Goal: Register for event/course

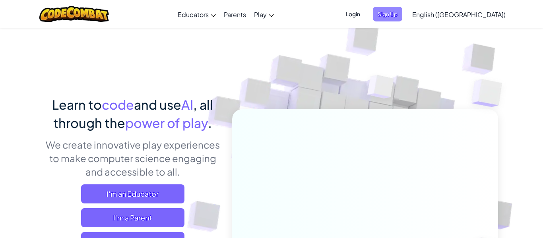
click at [402, 14] on span "Sign Up" at bounding box center [387, 14] width 29 height 15
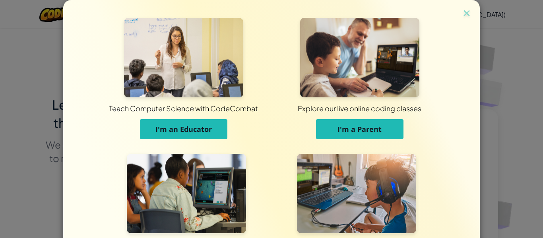
scroll to position [77, 0]
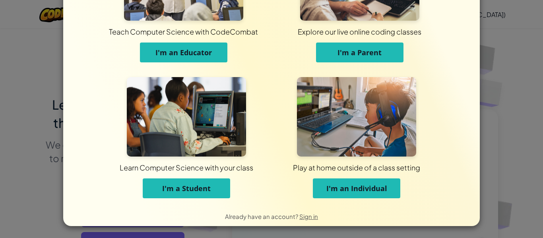
click at [182, 186] on span "I'm a Student" at bounding box center [186, 189] width 48 height 10
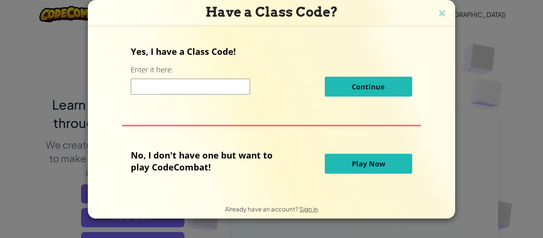
scroll to position [0, 0]
click at [398, 159] on button "Play Now" at bounding box center [368, 164] width 87 height 20
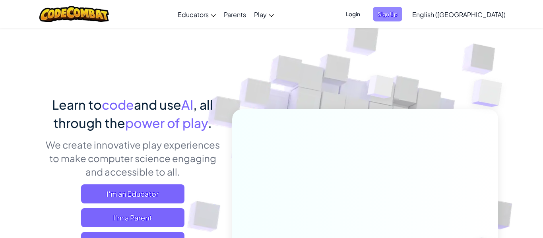
click at [402, 11] on span "Sign Up" at bounding box center [387, 14] width 29 height 15
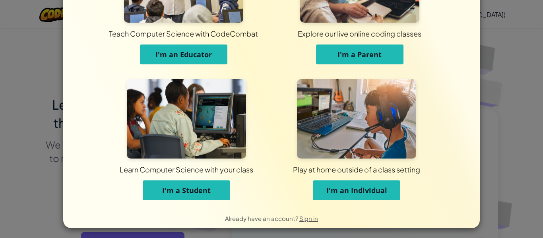
scroll to position [77, 0]
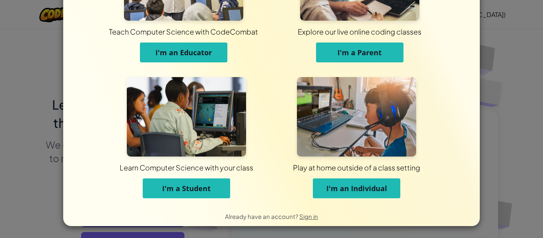
click at [205, 185] on span "I'm a Student" at bounding box center [186, 189] width 48 height 10
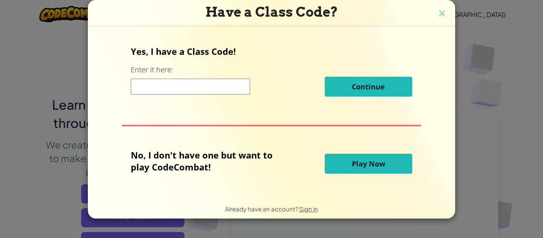
scroll to position [0, 0]
click at [369, 154] on button "Play Now" at bounding box center [368, 164] width 87 height 20
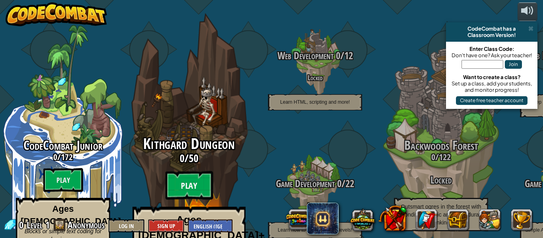
click at [199, 171] on btn "Play" at bounding box center [189, 185] width 48 height 29
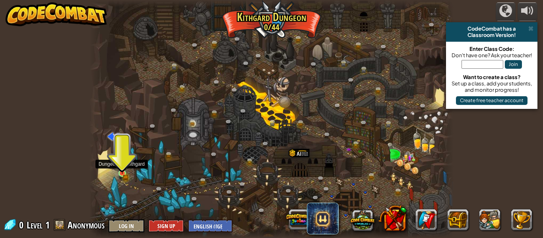
click at [125, 168] on img at bounding box center [122, 165] width 8 height 18
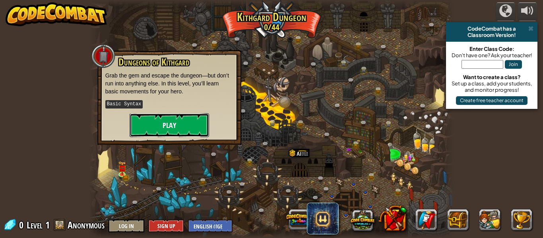
click at [151, 128] on button "Play" at bounding box center [169, 125] width 79 height 24
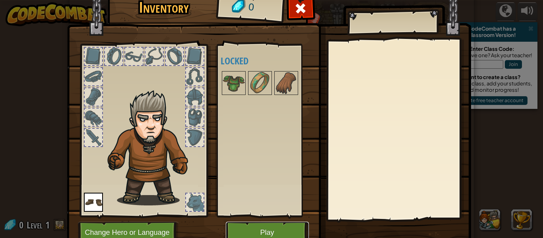
click at [259, 229] on button "Play" at bounding box center [267, 233] width 83 height 22
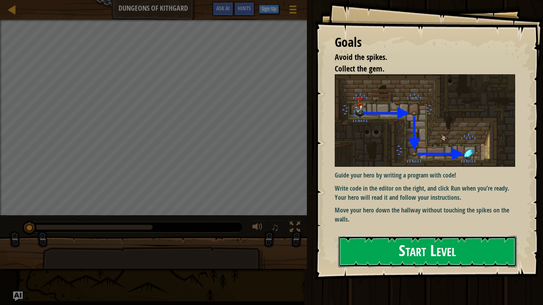
click at [380, 238] on button "Start Level" at bounding box center [427, 251] width 178 height 31
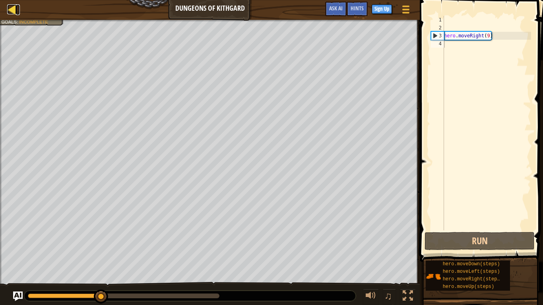
click at [13, 7] on div at bounding box center [12, 9] width 10 height 10
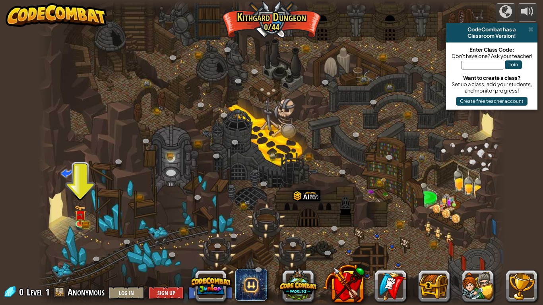
click at [73, 216] on div at bounding box center [271, 152] width 467 height 305
click at [78, 214] on img at bounding box center [80, 210] width 7 height 7
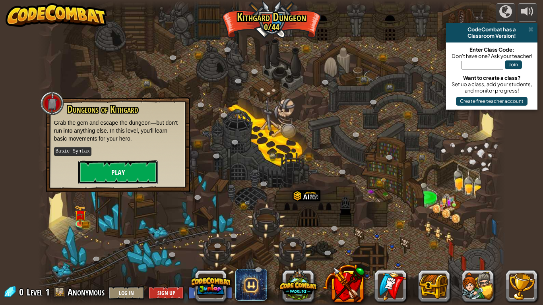
click at [118, 168] on button "Play" at bounding box center [117, 173] width 79 height 24
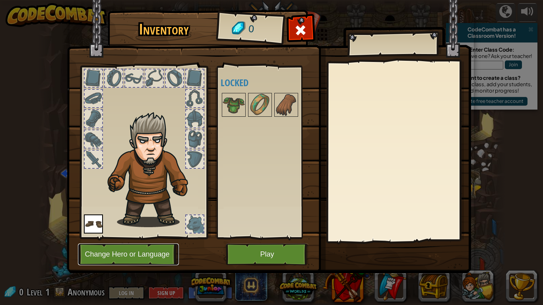
click at [142, 238] on button "Change Hero or Language" at bounding box center [128, 255] width 101 height 22
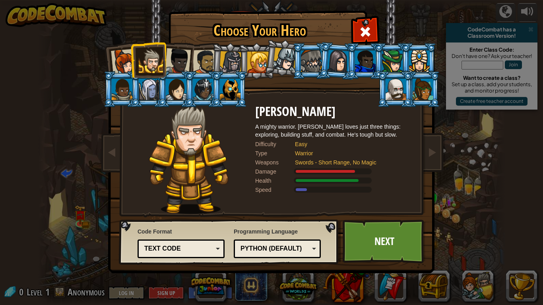
click at [401, 94] on div at bounding box center [395, 89] width 21 height 21
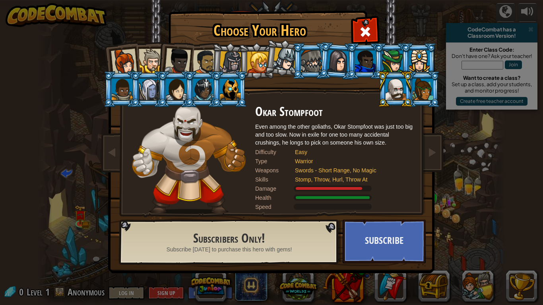
click at [261, 52] on div at bounding box center [257, 62] width 21 height 21
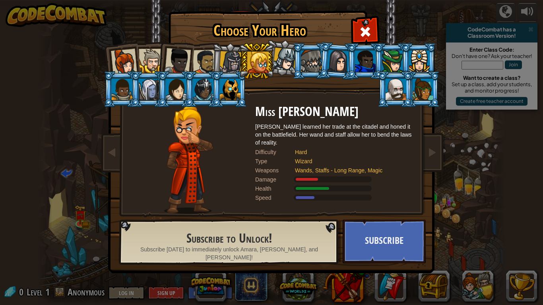
click at [115, 57] on div at bounding box center [124, 62] width 26 height 26
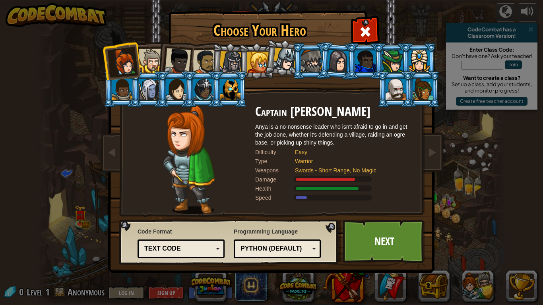
click at [152, 65] on div at bounding box center [151, 61] width 24 height 24
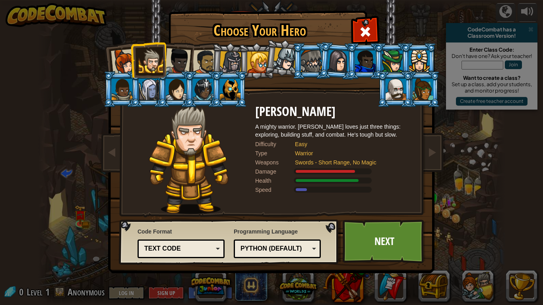
click at [221, 65] on div at bounding box center [230, 62] width 23 height 23
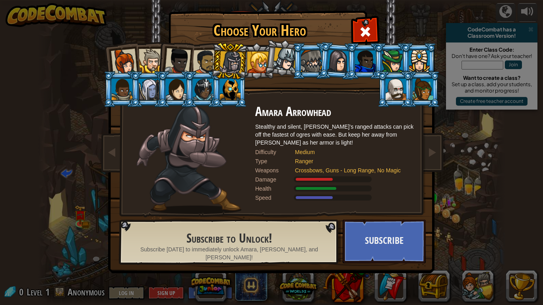
click at [178, 68] on div at bounding box center [177, 61] width 26 height 26
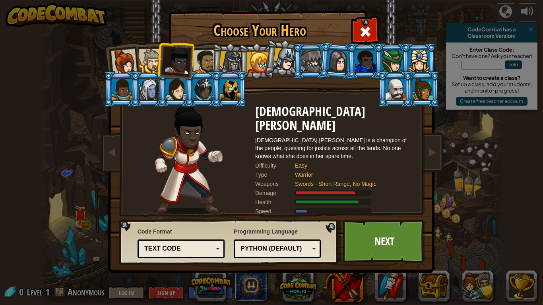
click at [153, 57] on div at bounding box center [151, 61] width 24 height 24
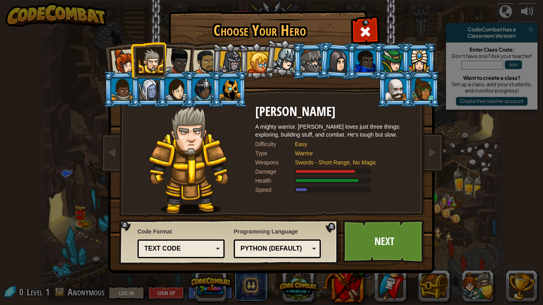
click at [206, 59] on div at bounding box center [205, 62] width 25 height 25
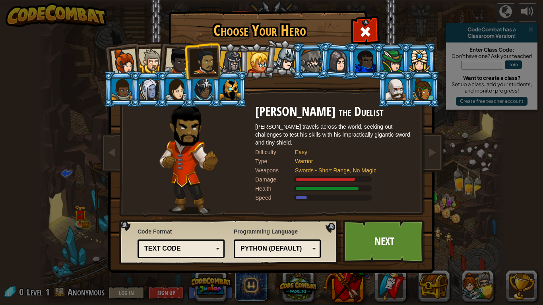
click at [200, 94] on div at bounding box center [203, 89] width 21 height 21
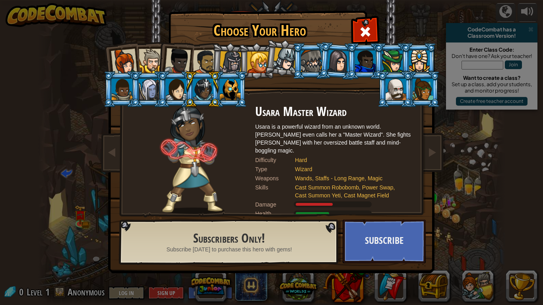
click at [172, 92] on div at bounding box center [176, 89] width 21 height 21
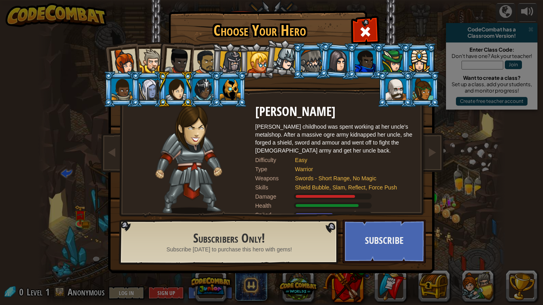
click at [151, 89] on div at bounding box center [149, 89] width 21 height 21
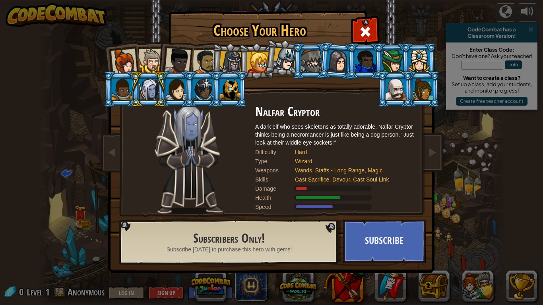
click at [133, 94] on li at bounding box center [148, 89] width 36 height 36
click at [362, 61] on div at bounding box center [365, 60] width 21 height 21
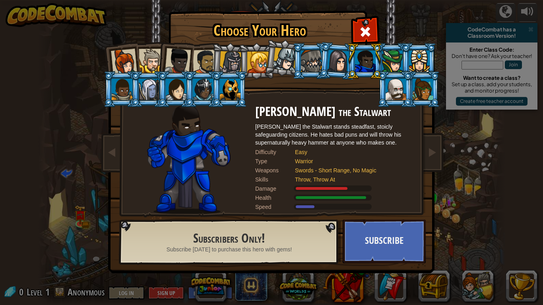
click at [346, 64] on li at bounding box center [364, 61] width 36 height 36
click at [368, 27] on span at bounding box center [365, 31] width 13 height 13
